Goal: Transaction & Acquisition: Purchase product/service

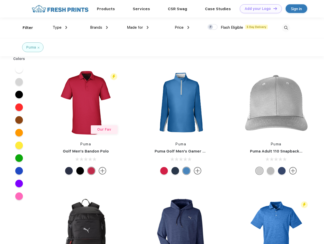
click at [259, 9] on link "Add your Logo Design Tool" at bounding box center [261, 8] width 42 height 9
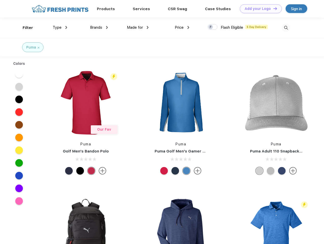
click at [0, 0] on div "Design Tool" at bounding box center [0, 0] width 0 height 0
click at [273, 8] on link "Add your Logo Design Tool" at bounding box center [261, 8] width 42 height 9
click at [24, 28] on div "Filter" at bounding box center [28, 28] width 10 height 6
click at [60, 27] on span "Type" at bounding box center [57, 27] width 9 height 5
click at [99, 27] on span "Brands" at bounding box center [96, 27] width 12 height 5
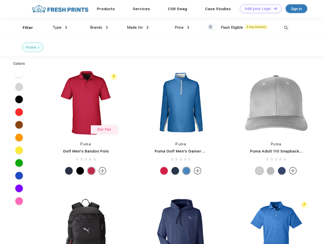
click at [138, 27] on span "Made for" at bounding box center [135, 27] width 16 height 5
click at [182, 27] on span "Price" at bounding box center [179, 27] width 9 height 5
click at [212, 27] on div at bounding box center [212, 27] width 10 height 6
click at [211, 27] on input "checkbox" at bounding box center [208, 25] width 3 height 3
click at [286, 28] on img at bounding box center [285, 28] width 8 height 8
